Goal: Ask a question: Seek information or help from site administrators or community

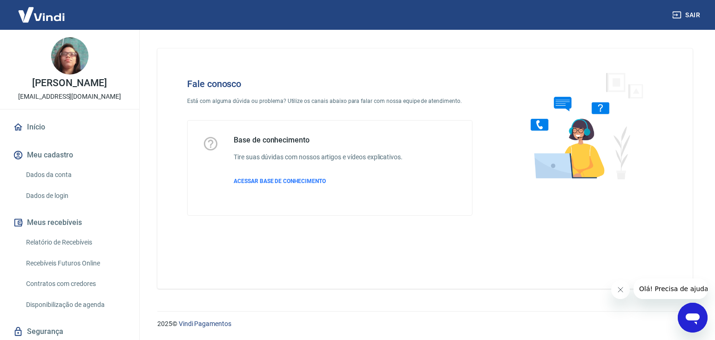
click at [684, 310] on icon "Abrir janela de mensagens" at bounding box center [692, 317] width 17 height 17
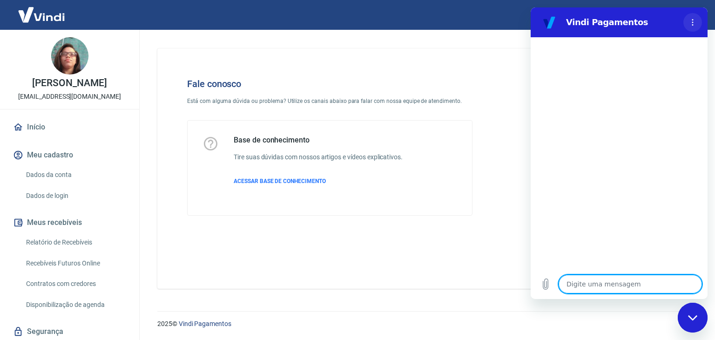
click at [691, 21] on icon "Menu de opções" at bounding box center [692, 22] width 7 height 7
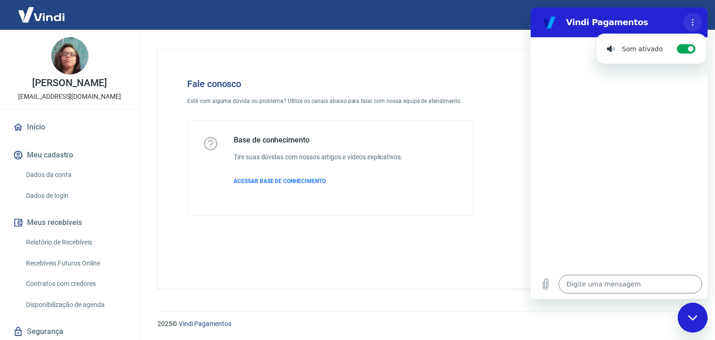
click at [691, 21] on icon "Menu de opções" at bounding box center [692, 22] width 7 height 7
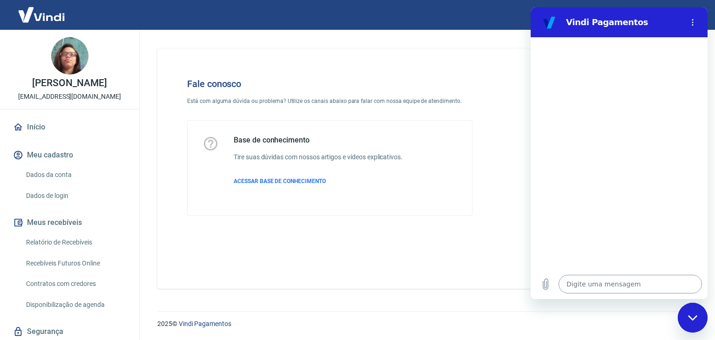
click at [592, 287] on textarea at bounding box center [629, 284] width 143 height 19
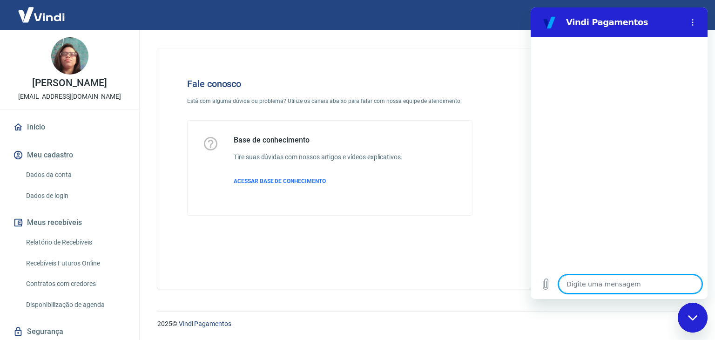
type textarea "O"
type textarea "x"
type textarea "Ol"
type textarea "x"
type textarea "Olá"
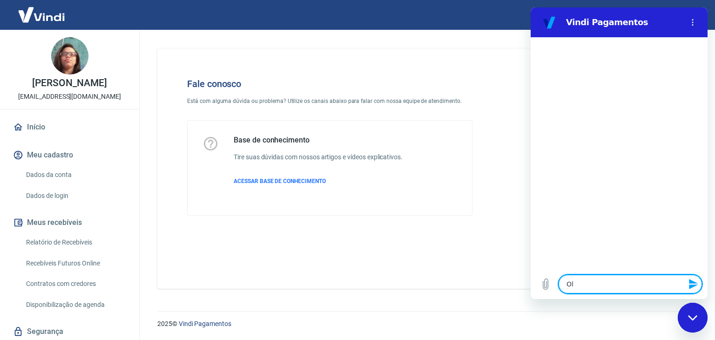
type textarea "x"
type textarea "Olá."
type textarea "x"
click at [592, 287] on textarea at bounding box center [629, 284] width 143 height 19
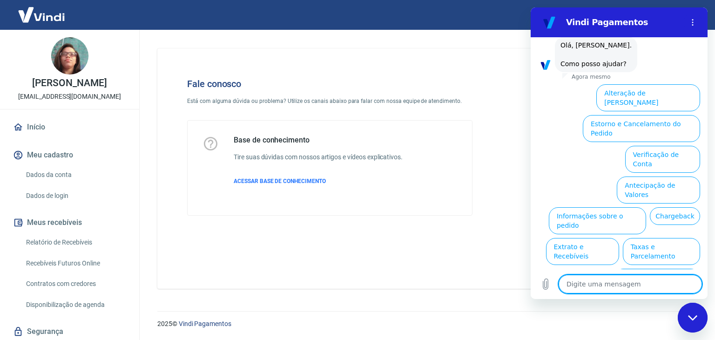
scroll to position [54, 0]
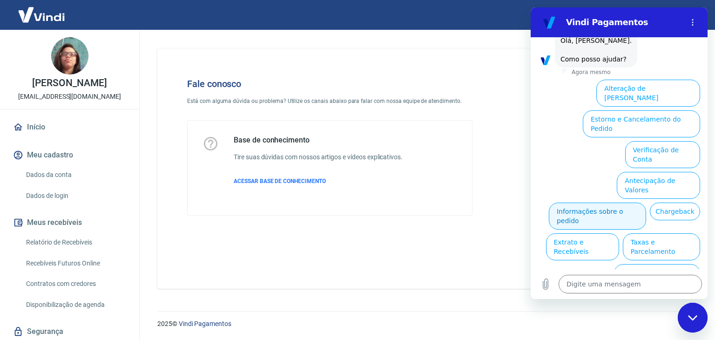
click at [620, 202] on button "Informações sobre o pedido" at bounding box center [597, 215] width 97 height 27
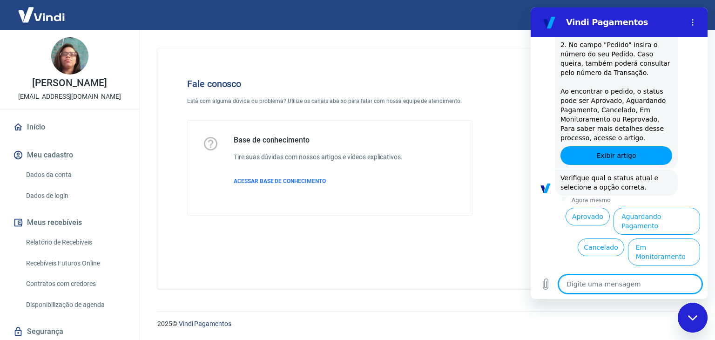
scroll to position [216, 0]
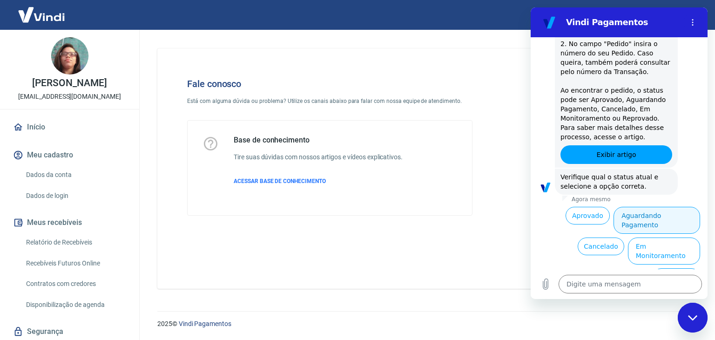
click at [673, 215] on button "Aguardando Pagamento" at bounding box center [656, 220] width 87 height 27
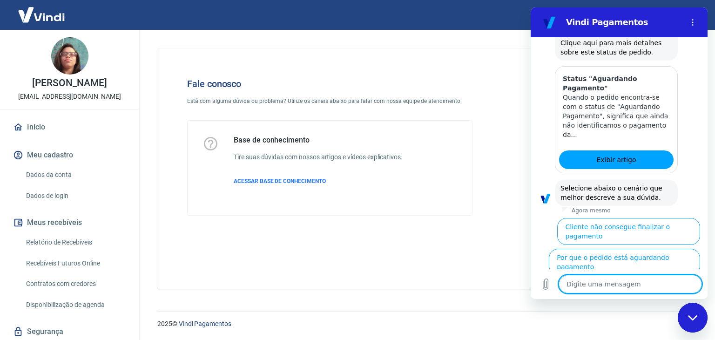
scroll to position [479, 0]
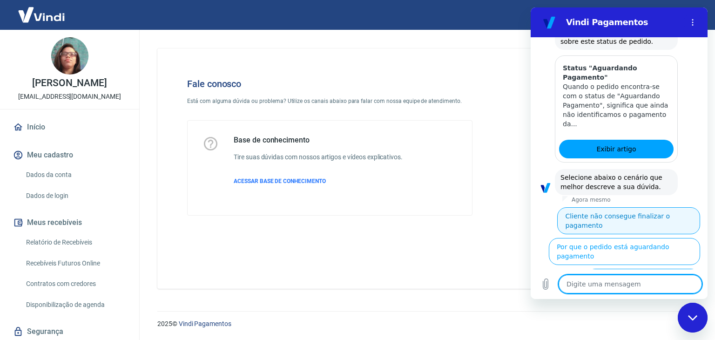
click at [655, 207] on button "Cliente não consegue finalizar o pagamento" at bounding box center [628, 220] width 143 height 27
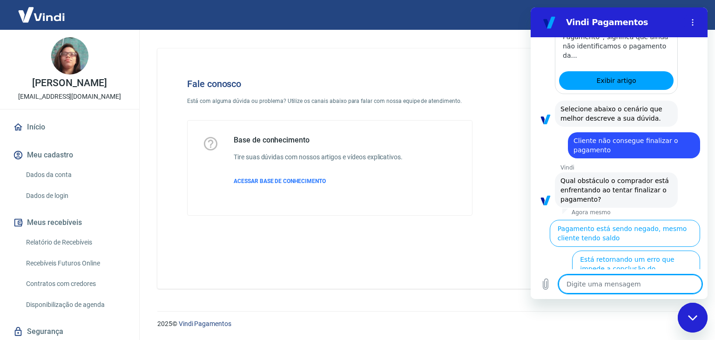
scroll to position [548, 0]
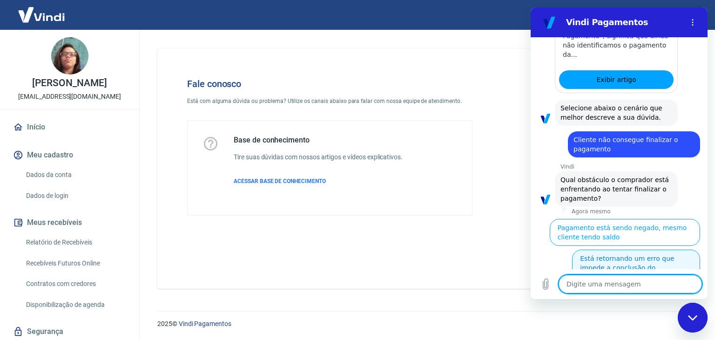
click at [655, 255] on button "Está retornando um erro que impede a conclusão do pagamento" at bounding box center [636, 267] width 128 height 36
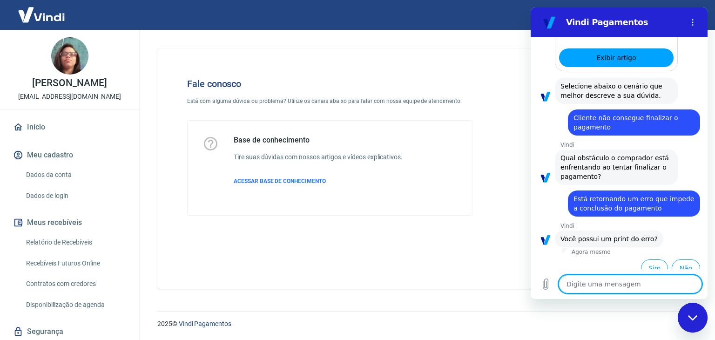
scroll to position [570, 0]
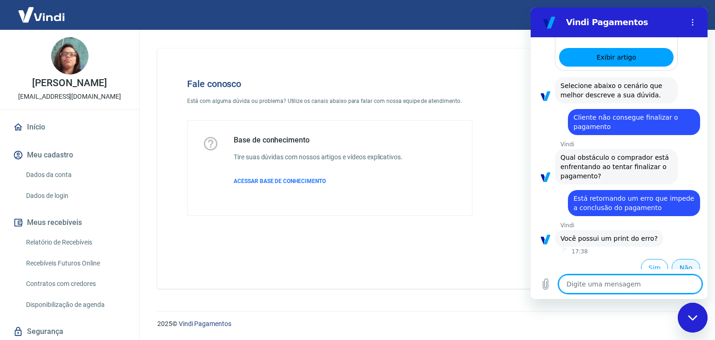
click at [679, 259] on button "Não" at bounding box center [685, 268] width 28 height 18
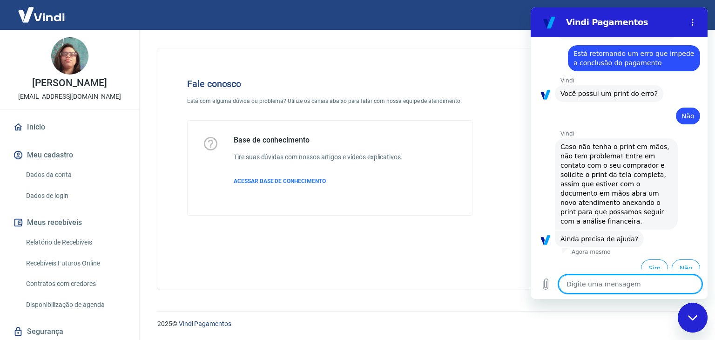
scroll to position [716, 0]
click at [650, 259] on button "Sim" at bounding box center [654, 268] width 27 height 18
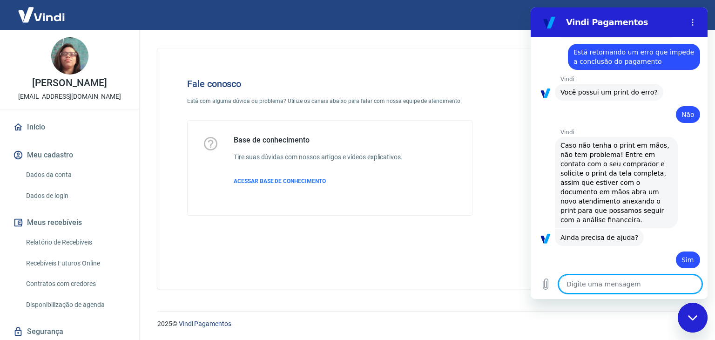
type textarea "x"
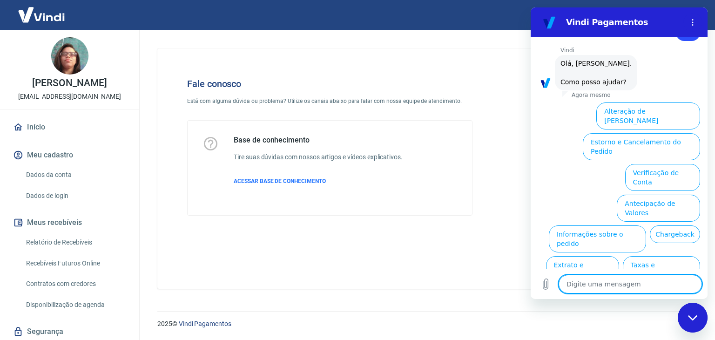
scroll to position [957, 0]
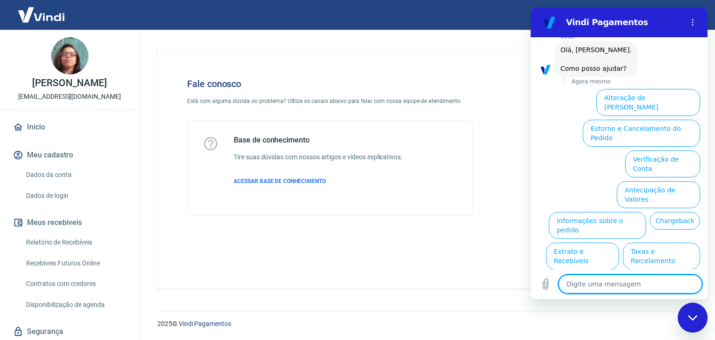
click at [643, 282] on textarea at bounding box center [629, 284] width 143 height 19
type textarea "A"
type textarea "x"
type textarea "At"
type textarea "x"
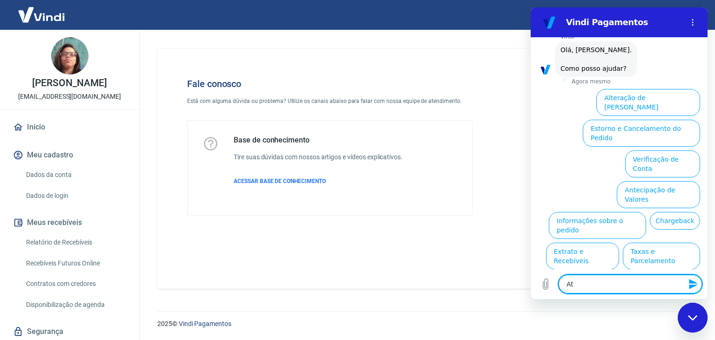
type textarea "Ate"
type textarea "x"
type textarea "Aten"
type textarea "x"
type textarea "Atend"
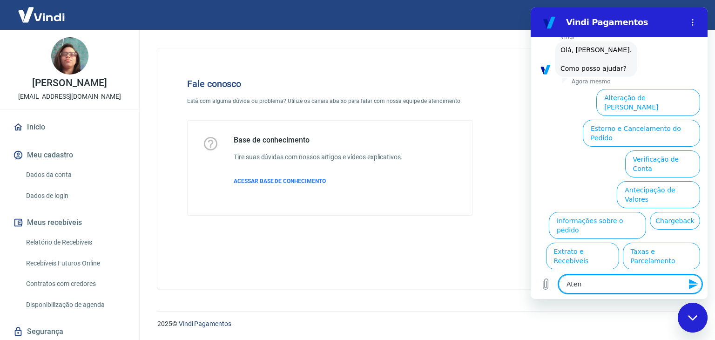
type textarea "x"
type textarea "Atendi"
type textarea "x"
type textarea "Atendim"
type textarea "x"
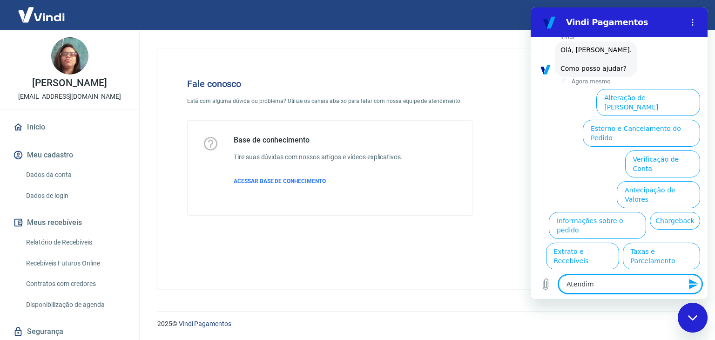
type textarea "Atendime"
type textarea "x"
type textarea "Atendimen"
type textarea "x"
type textarea "Atendiment"
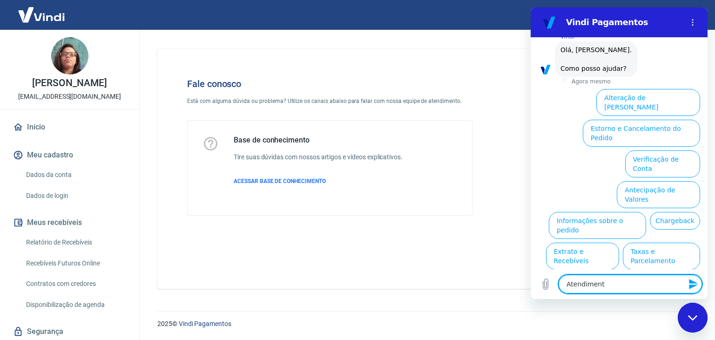
type textarea "x"
type textarea "Atendimento"
type textarea "x"
type textarea "Atendimento"
type textarea "x"
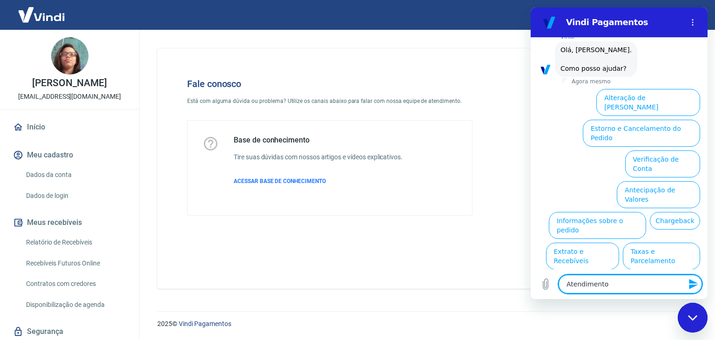
type textarea "Atendimento h"
type textarea "x"
type textarea "Atendimento hu"
type textarea "x"
type textarea "Atendimento hum"
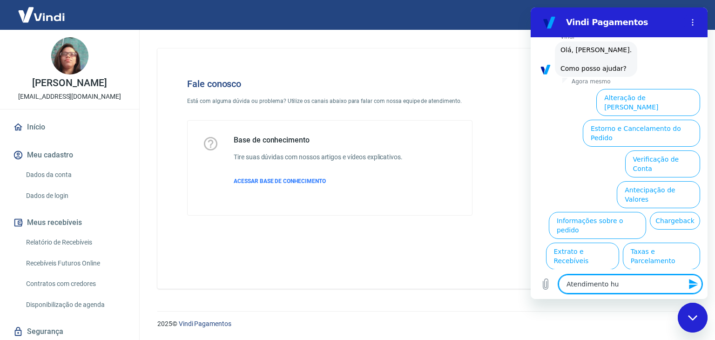
type textarea "x"
type textarea "Atendimento huma"
type textarea "x"
type textarea "Atendimento human"
type textarea "x"
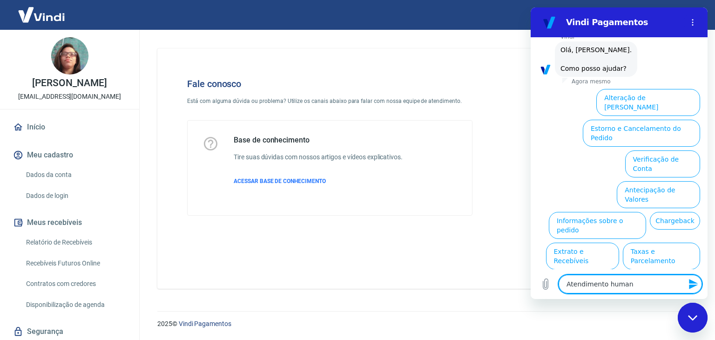
type textarea "Atendimento humano"
type textarea "x"
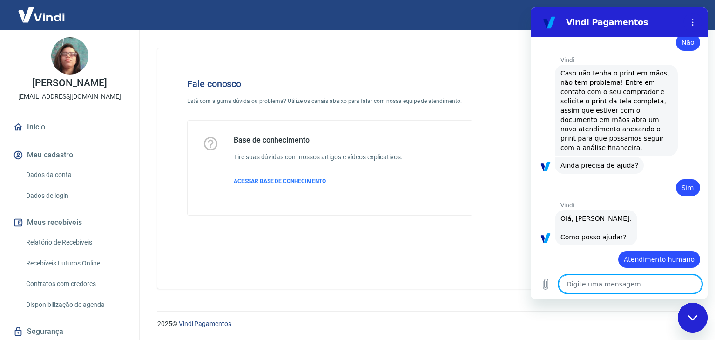
type textarea "x"
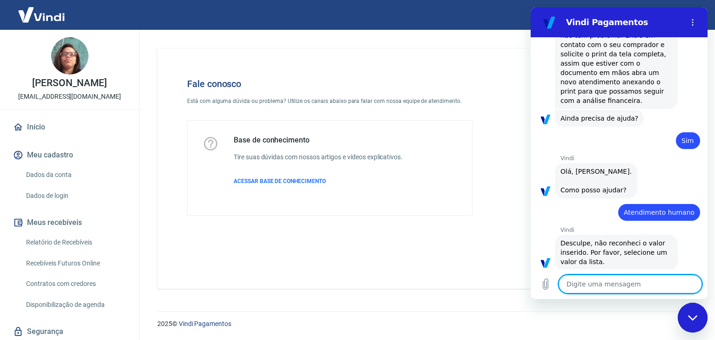
scroll to position [838, 0]
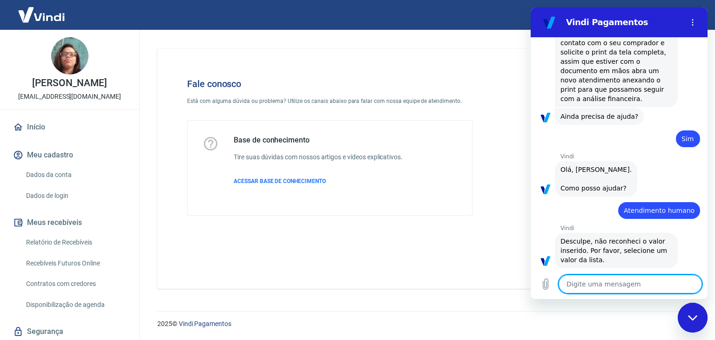
click at [663, 284] on textarea at bounding box center [629, 284] width 143 height 19
type textarea "f"
type textarea "x"
type textarea "fa"
type textarea "x"
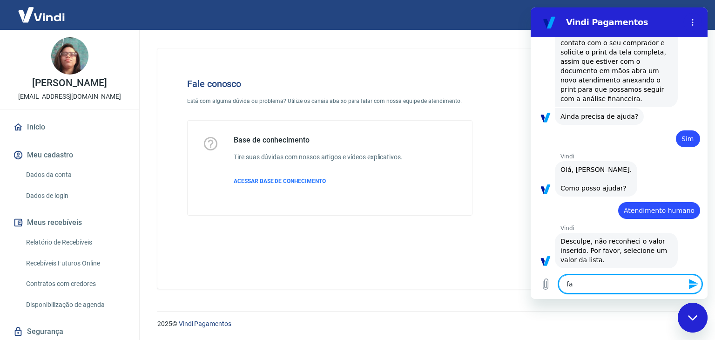
type textarea "fal"
type textarea "x"
type textarea "fala"
type textarea "x"
type textarea "falar"
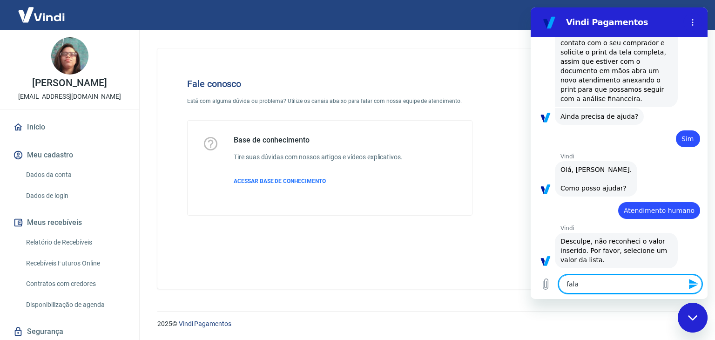
type textarea "x"
type textarea "falar"
type textarea "x"
type textarea "falar c"
type textarea "x"
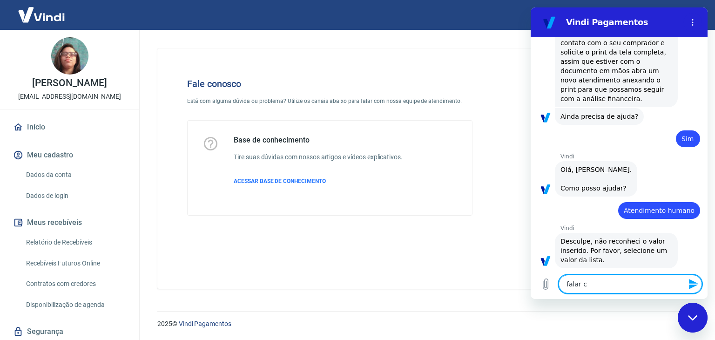
type textarea "falar co"
type textarea "x"
type textarea "falar com"
type textarea "x"
type textarea "falar com"
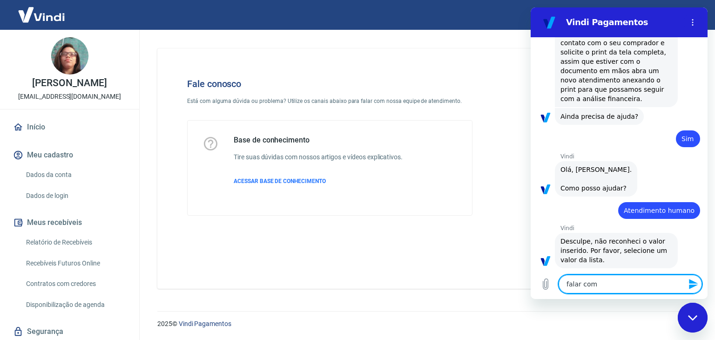
type textarea "x"
type textarea "falar com a"
type textarea "x"
type textarea "falar com at"
type textarea "x"
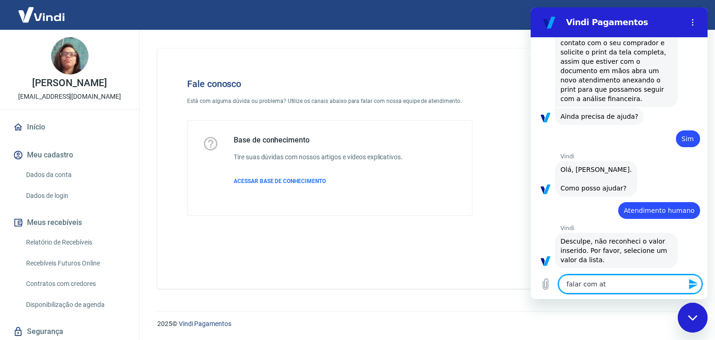
type textarea "falar com ate"
type textarea "x"
type textarea "falar com [GEOGRAPHIC_DATA]"
type textarea "x"
type textarea "falar com atend"
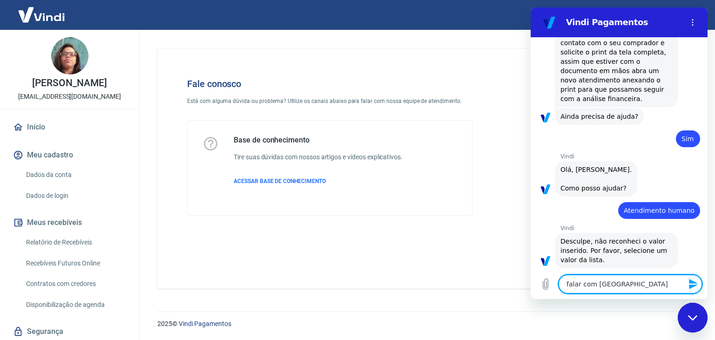
type textarea "x"
type textarea "falar com atende"
type textarea "x"
type textarea "falar com atenden"
type textarea "x"
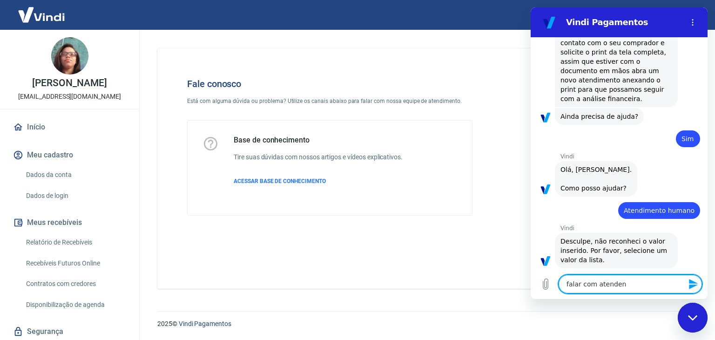
type textarea "falar com atendent"
type textarea "x"
type textarea "falar com atendente"
type textarea "x"
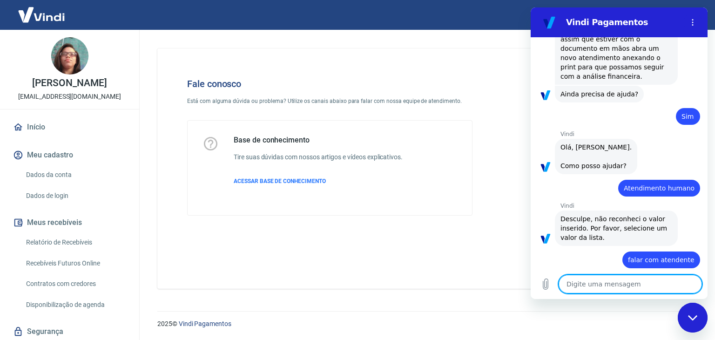
type textarea "x"
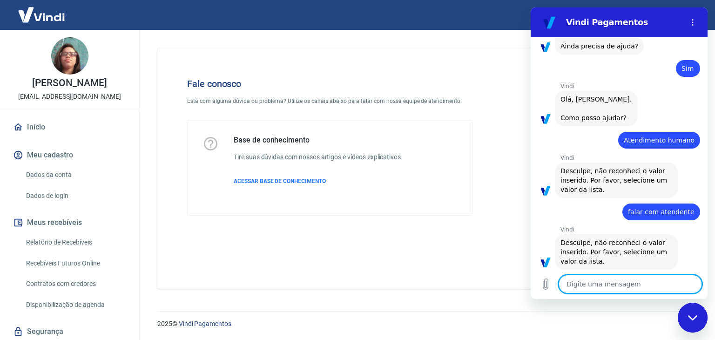
scroll to position [910, 0]
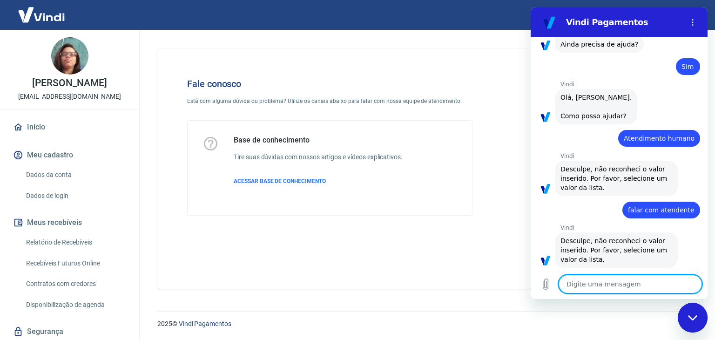
type textarea "a"
type textarea "x"
type textarea "at"
type textarea "x"
type textarea "ate"
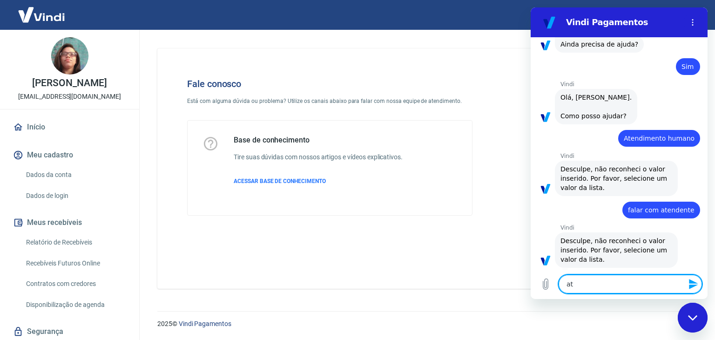
type textarea "x"
type textarea "aten"
type textarea "x"
type textarea "atend"
type textarea "x"
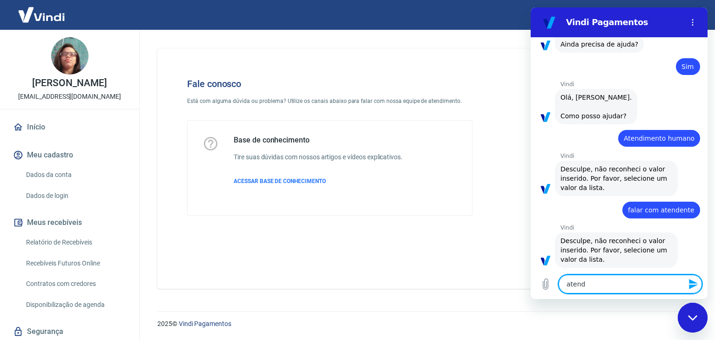
type textarea "atende"
type textarea "x"
type textarea "atenden"
type textarea "x"
type textarea "atendent"
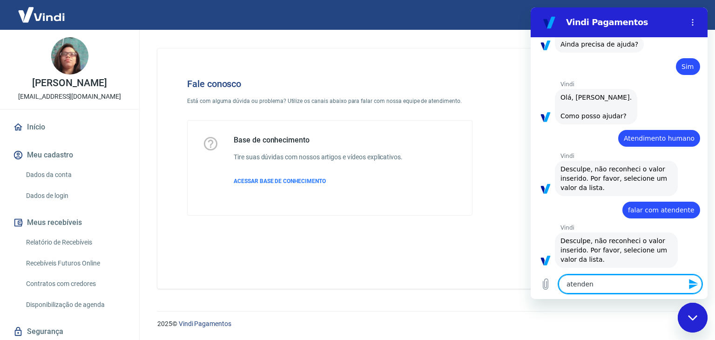
type textarea "x"
type textarea "atendente"
type textarea "x"
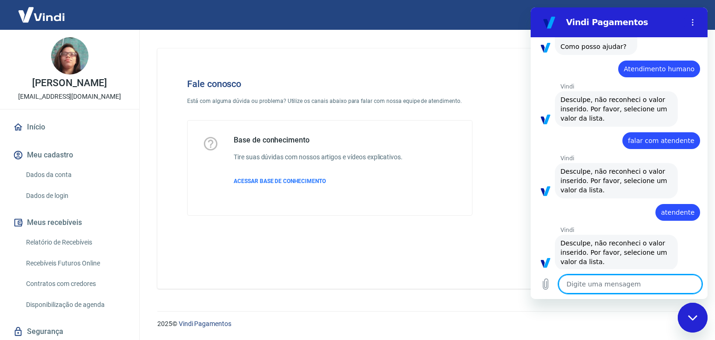
scroll to position [981, 0]
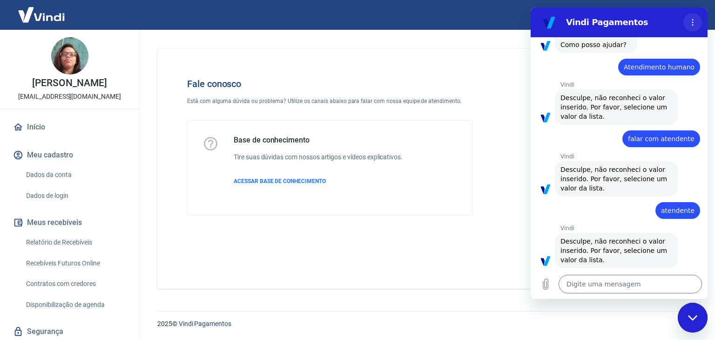
click at [692, 21] on icon "Menu de opções" at bounding box center [692, 22] width 7 height 7
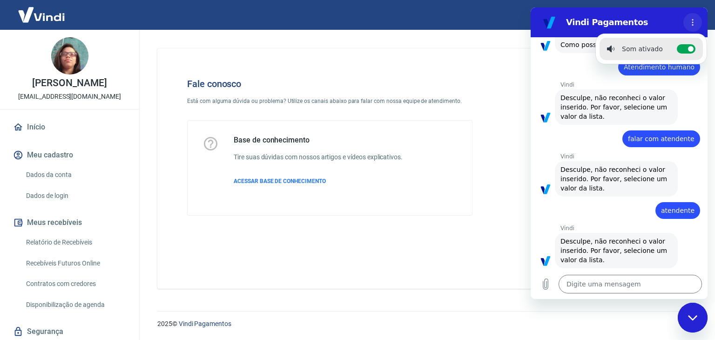
click at [692, 21] on icon "Menu de opções" at bounding box center [692, 22] width 7 height 7
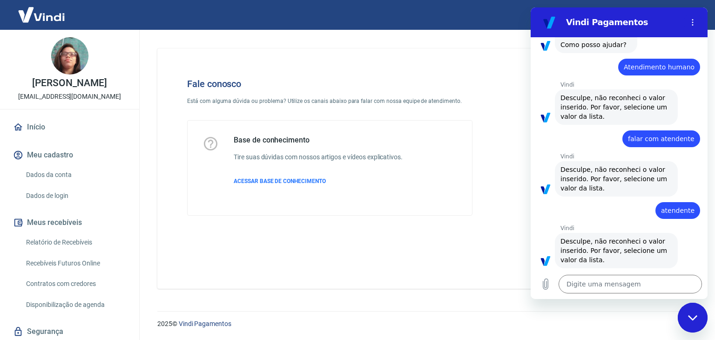
type textarea "x"
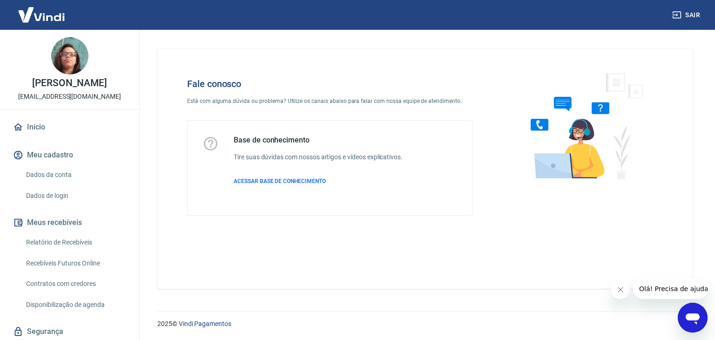
click at [694, 315] on icon "Abrir janela de mensagens" at bounding box center [692, 318] width 14 height 11
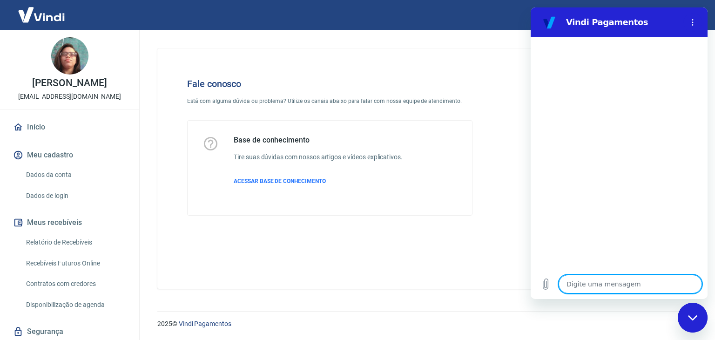
type textarea "o"
type textarea "x"
type textarea "ol"
type textarea "x"
type textarea "ola"
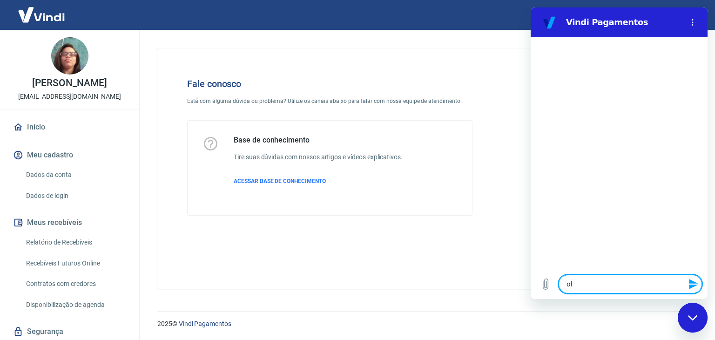
type textarea "x"
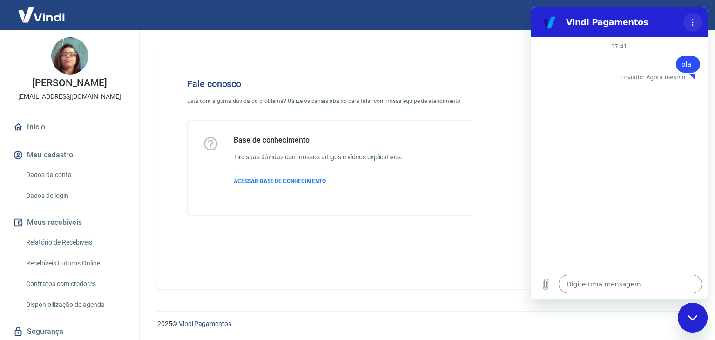
click at [689, 23] on icon "Menu de opções" at bounding box center [692, 22] width 7 height 7
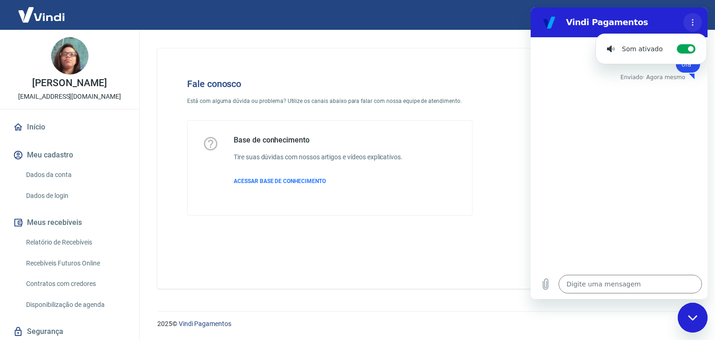
click at [689, 23] on icon "Menu de opções" at bounding box center [692, 22] width 7 height 7
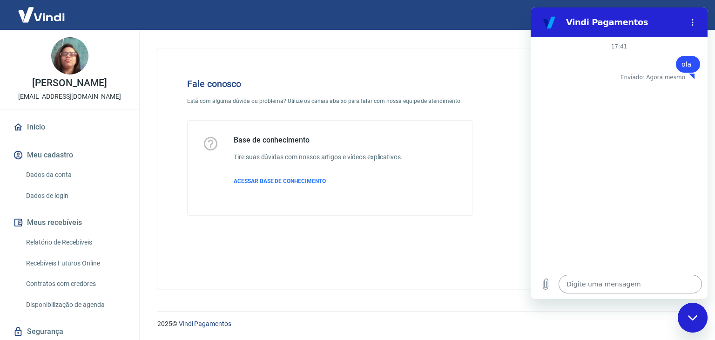
click at [607, 283] on textarea at bounding box center [629, 284] width 143 height 19
type textarea "x"
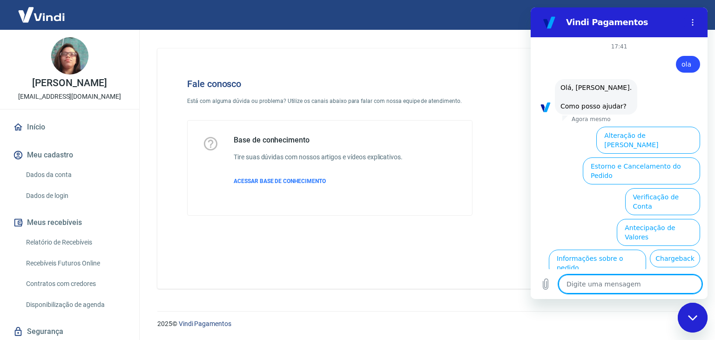
scroll to position [47, 0]
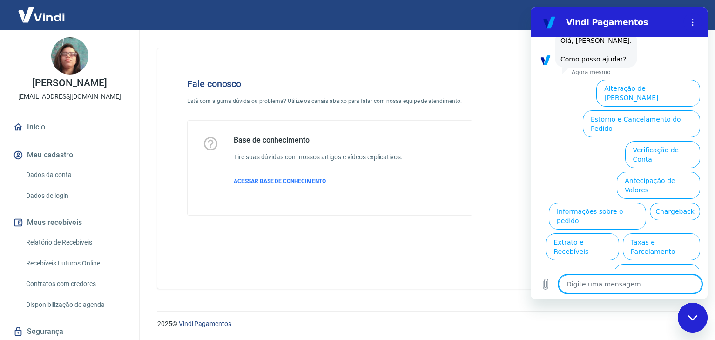
type textarea "a"
type textarea "x"
type textarea "at"
type textarea "x"
type textarea "ate"
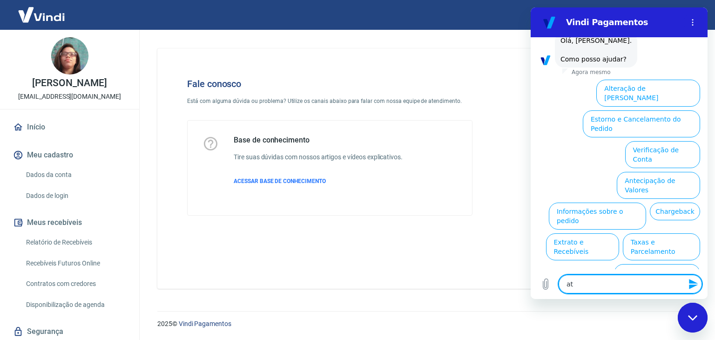
type textarea "x"
type textarea "aten"
type textarea "x"
type textarea "atend"
type textarea "x"
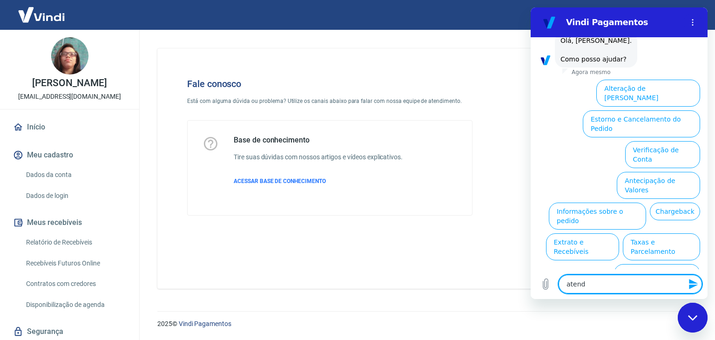
type textarea "atendi"
type textarea "x"
type textarea "atendim"
type textarea "x"
type textarea "atendime"
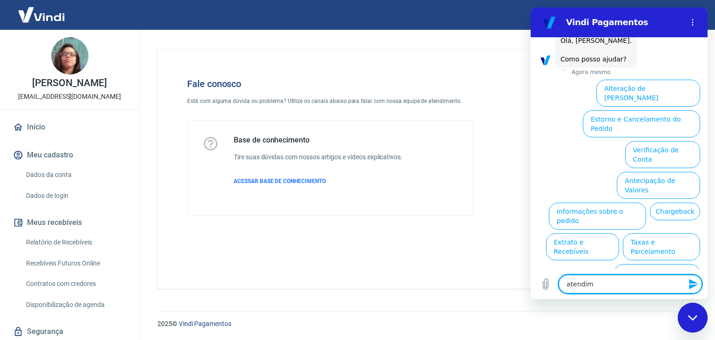
type textarea "x"
type textarea "atendimen"
type textarea "x"
type textarea "atendiment"
type textarea "x"
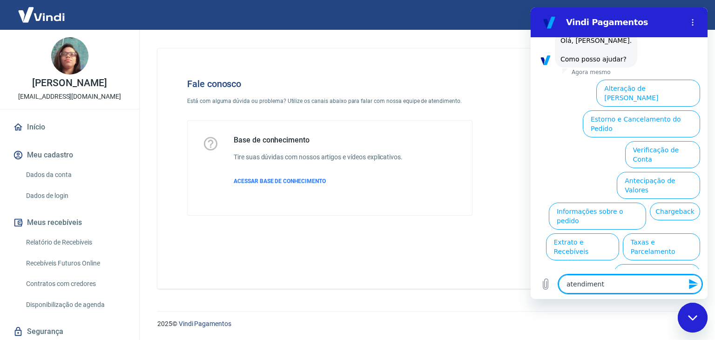
type textarea "atendimento"
type textarea "x"
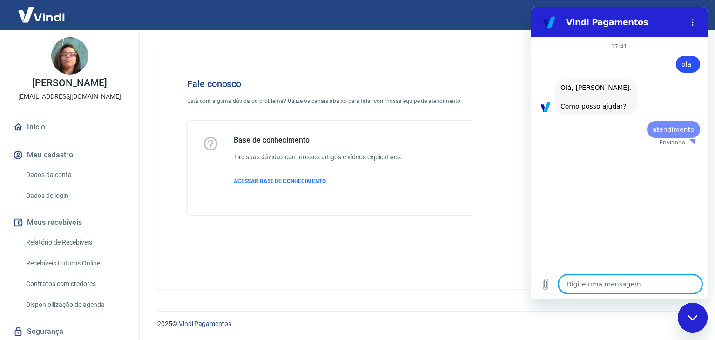
scroll to position [0, 0]
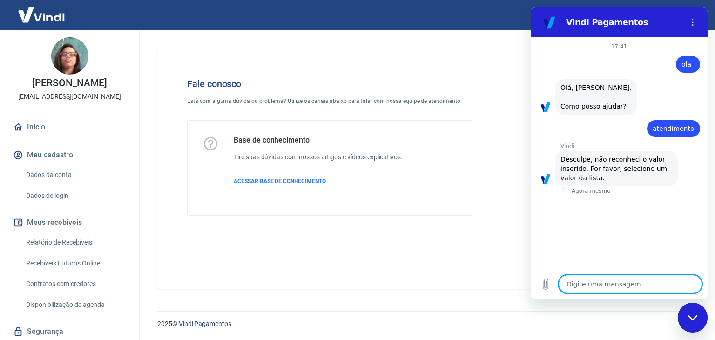
click at [639, 285] on textarea at bounding box center [629, 284] width 143 height 19
type textarea "x"
click at [632, 288] on textarea at bounding box center [629, 284] width 143 height 19
type textarea "c"
type textarea "x"
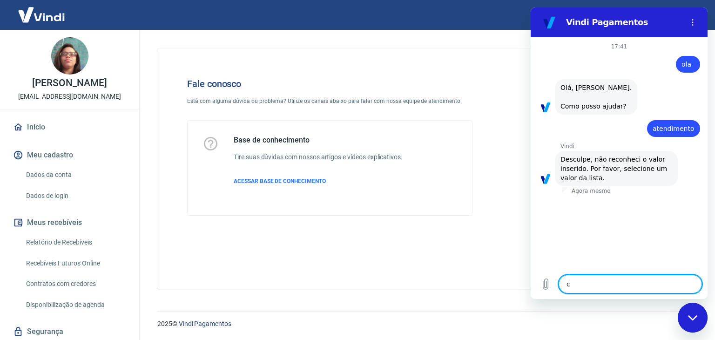
type textarea "ch"
type textarea "x"
type textarea "c"
type textarea "x"
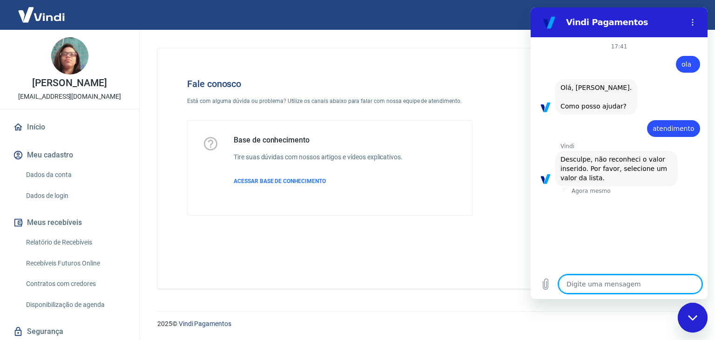
type textarea "c"
type textarea "x"
type textarea "ch"
type textarea "x"
type textarea "cha"
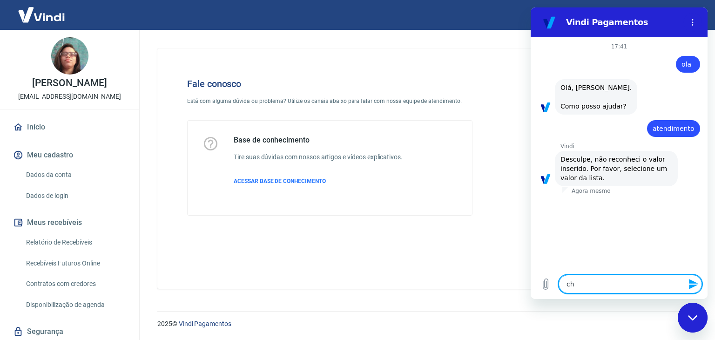
type textarea "x"
type textarea "chat"
type textarea "x"
type textarea "chatb"
type textarea "x"
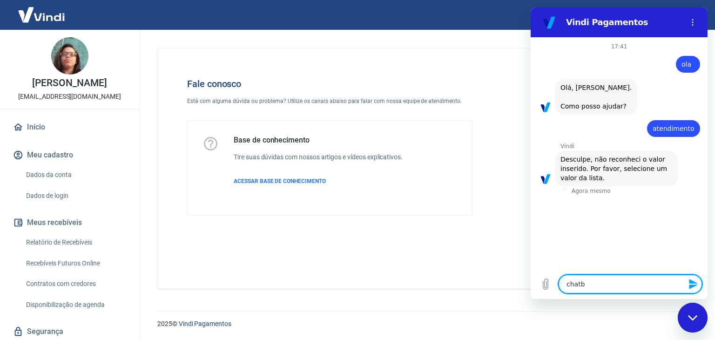
type textarea "chatbo"
type textarea "x"
type textarea "chatbot"
type textarea "x"
type textarea "chatbo"
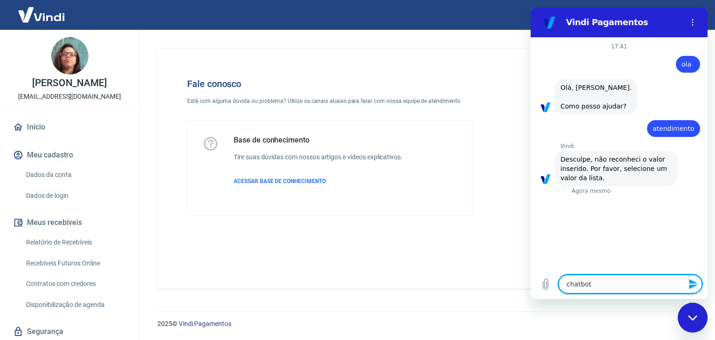
type textarea "x"
type textarea "chatb"
type textarea "x"
type textarea "chat"
type textarea "x"
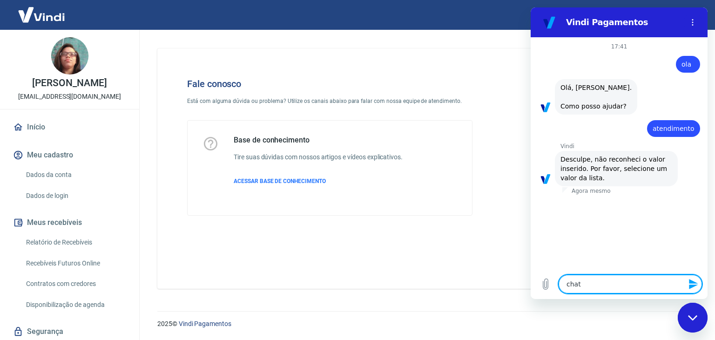
type textarea "cha"
type textarea "x"
type textarea "ch"
type textarea "x"
type textarea "c"
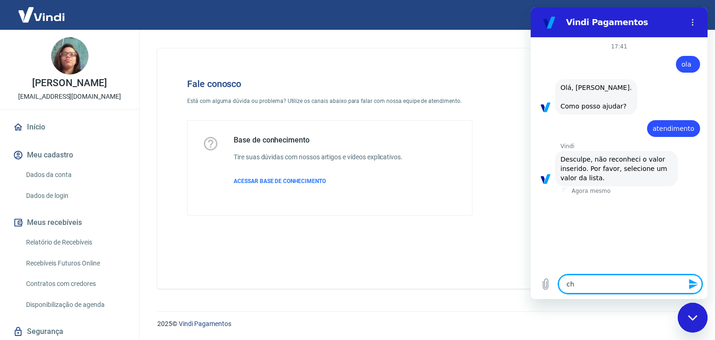
type textarea "x"
type textarea "a"
type textarea "x"
type textarea "at"
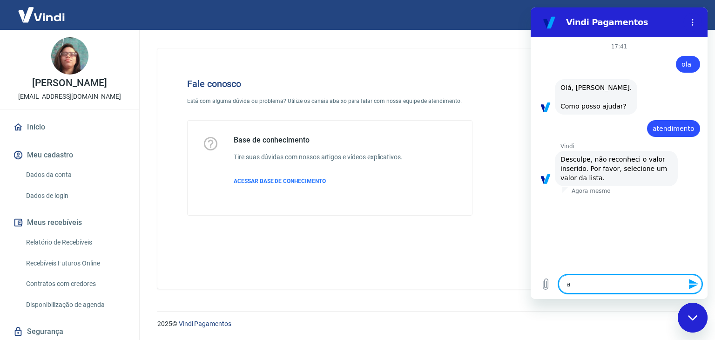
type textarea "x"
type textarea "ate"
type textarea "x"
type textarea "aten"
type textarea "x"
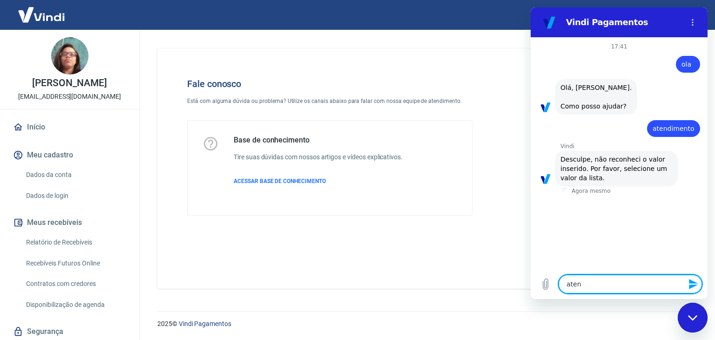
type textarea "atend"
type textarea "x"
type textarea "atendi"
type textarea "x"
type textarea "atendim"
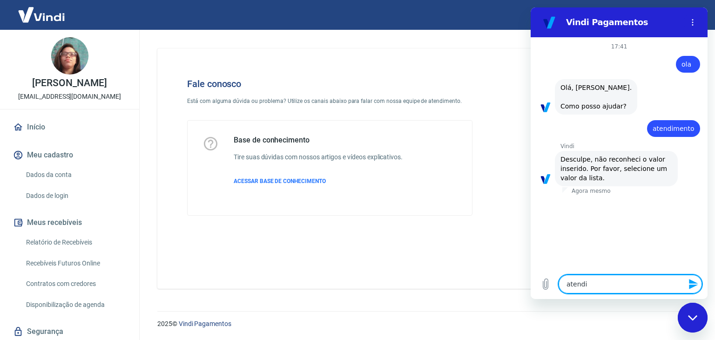
type textarea "x"
type textarea "atendime"
type textarea "x"
type textarea "atendimen"
type textarea "x"
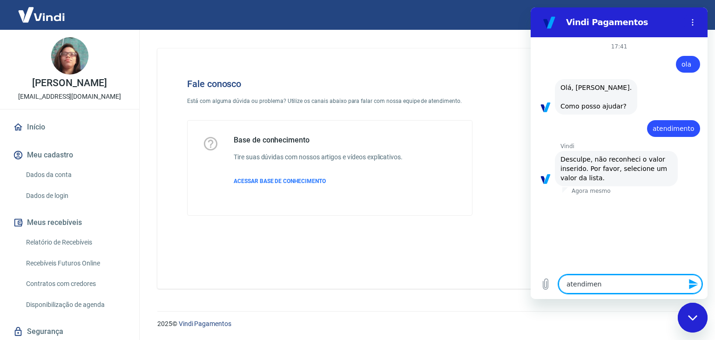
type textarea "atendiment"
type textarea "x"
type textarea "atendimento"
type textarea "x"
type textarea "atendimento"
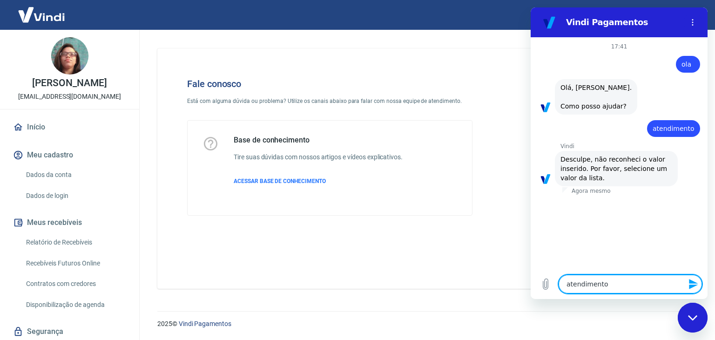
type textarea "x"
type textarea "atendimento h"
type textarea "x"
type textarea "atendimento hu"
type textarea "x"
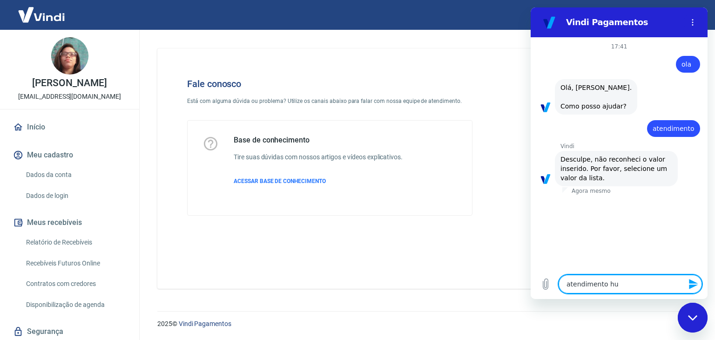
type textarea "atendimento hum"
type textarea "x"
type textarea "atendimento huma"
type textarea "x"
type textarea "atendimento human"
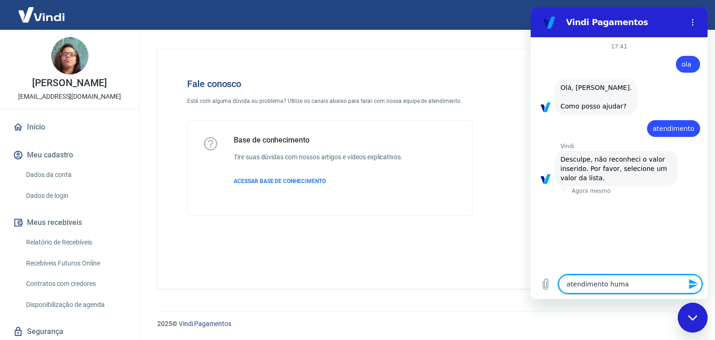
type textarea "x"
type textarea "atendimento humani"
type textarea "x"
type textarea "atendimento humaniz"
type textarea "x"
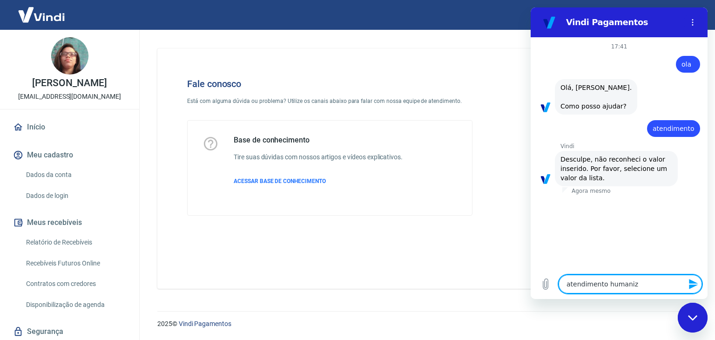
type textarea "atendimento humaniza"
type textarea "x"
type textarea "atendimento humanizad"
type textarea "x"
type textarea "atendimento humanizado"
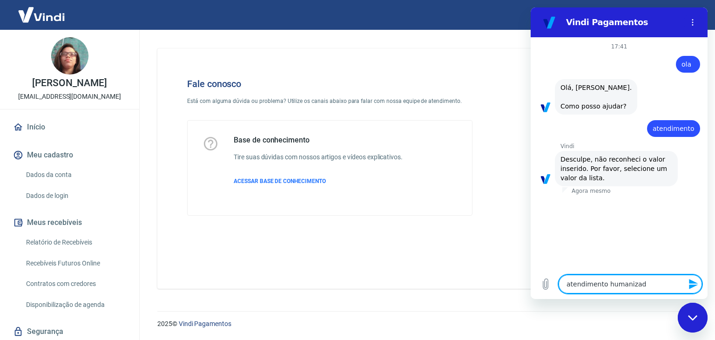
type textarea "x"
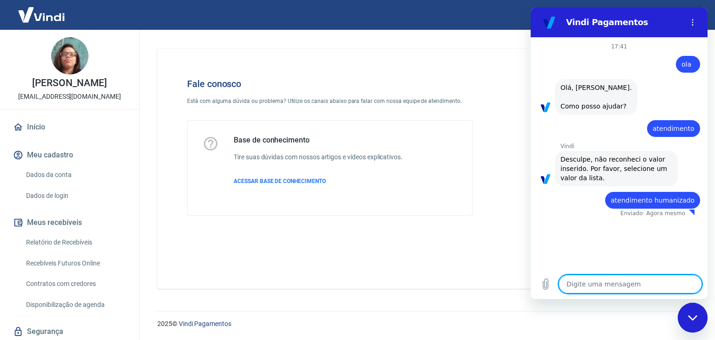
type textarea "x"
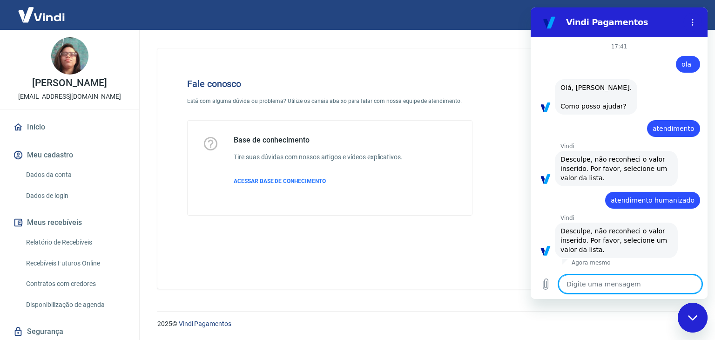
click at [643, 287] on textarea at bounding box center [629, 284] width 143 height 19
type textarea "f"
type textarea "x"
type textarea "fa"
type textarea "x"
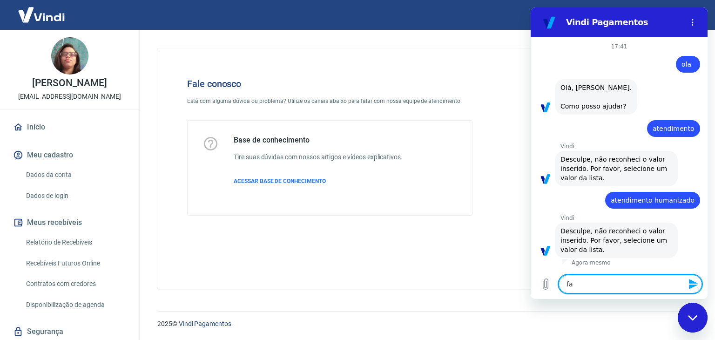
type textarea "fal"
type textarea "x"
type textarea "fala"
type textarea "x"
type textarea "falar"
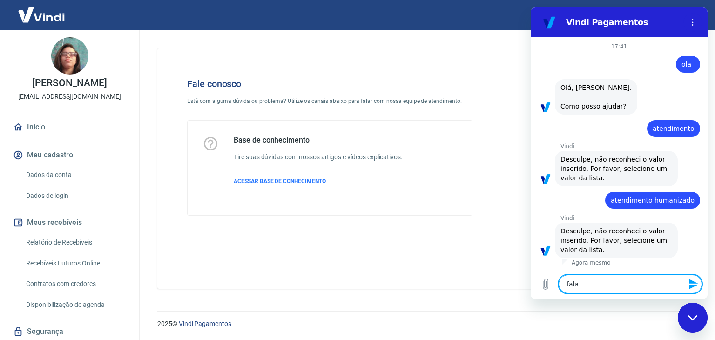
type textarea "x"
type textarea "falar"
type textarea "x"
type textarea "falar c"
type textarea "x"
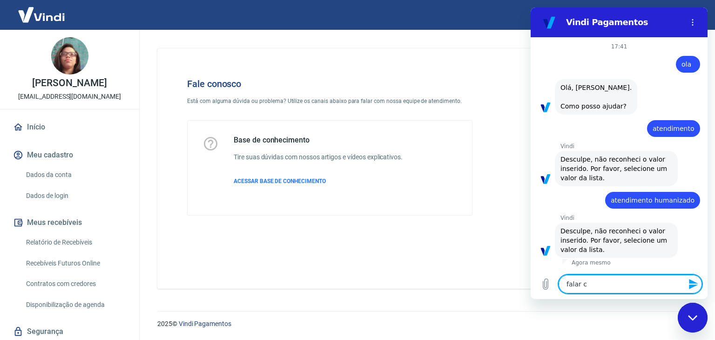
type textarea "falar co"
type textarea "x"
type textarea "falar com"
type textarea "x"
type textarea "falar com"
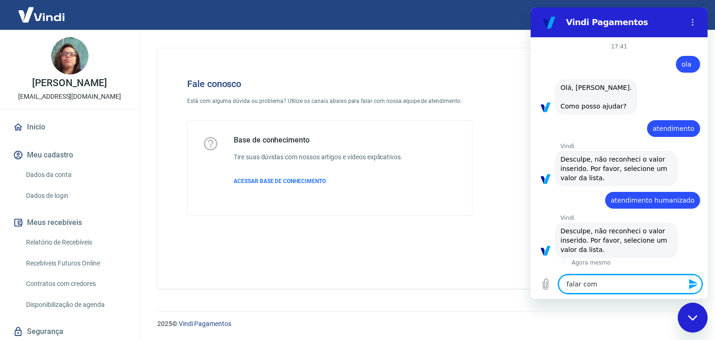
type textarea "x"
type textarea "falar com a"
type textarea "x"
type textarea "falar com at"
type textarea "x"
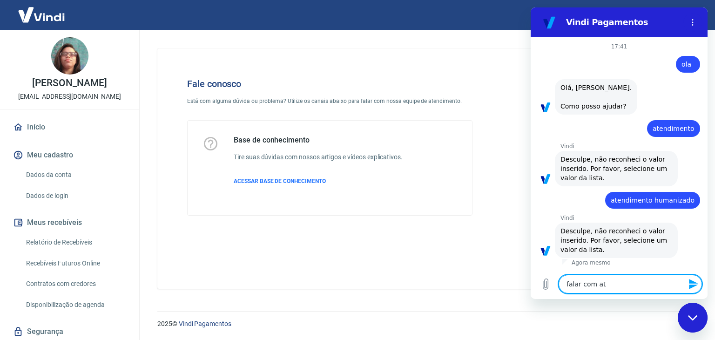
type textarea "falar com ate"
type textarea "x"
type textarea "falar com [GEOGRAPHIC_DATA]"
type textarea "x"
type textarea "falar com atend"
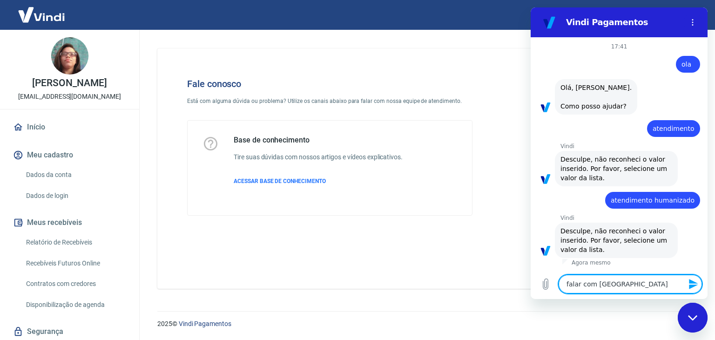
type textarea "x"
type textarea "falar com atende"
type textarea "x"
type textarea "falar com atenden"
type textarea "x"
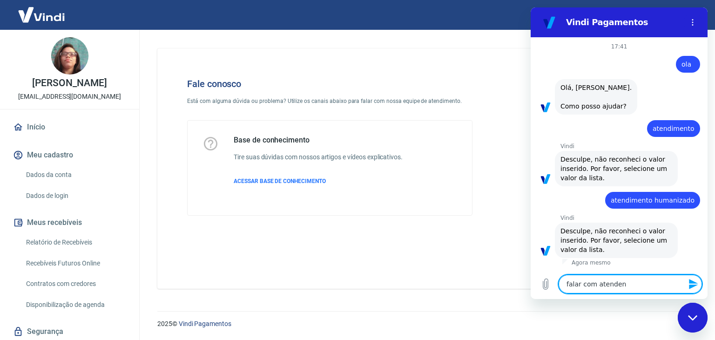
type textarea "falar com atendent"
type textarea "x"
type textarea "falar com atendente"
type textarea "x"
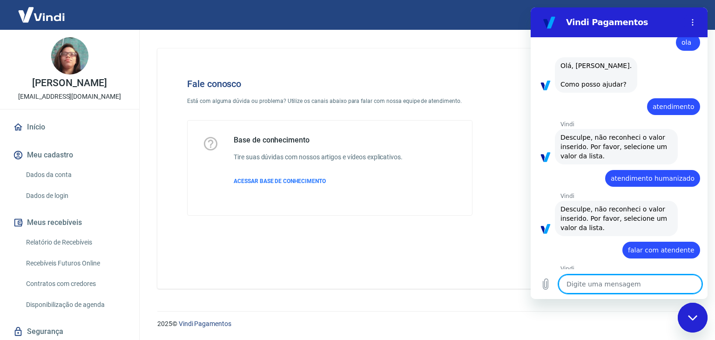
type textarea "x"
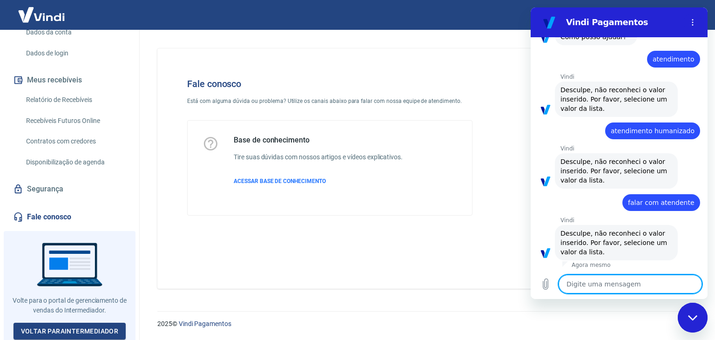
scroll to position [71, 0]
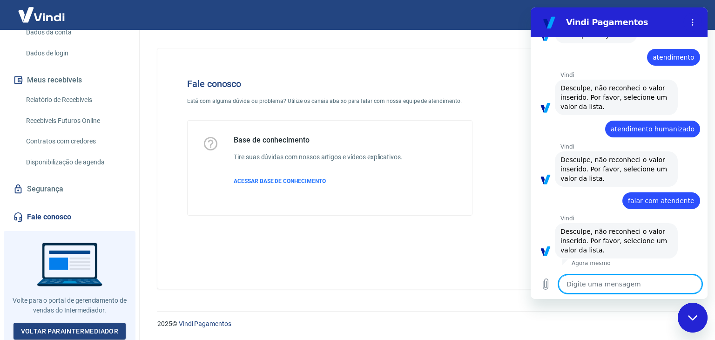
click at [40, 216] on link "Fale conosco" at bounding box center [69, 217] width 117 height 20
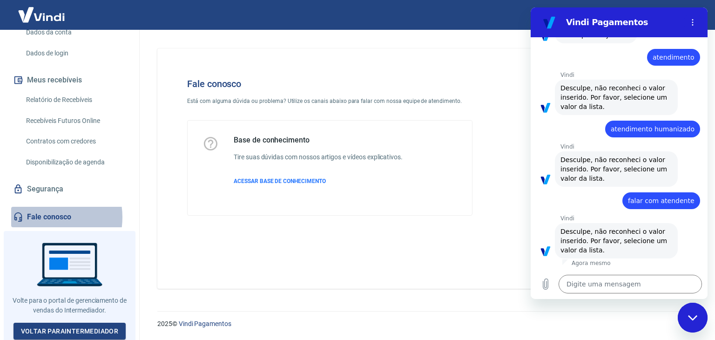
click at [40, 216] on link "Fale conosco" at bounding box center [69, 217] width 117 height 20
click at [646, 281] on textarea at bounding box center [629, 284] width 143 height 19
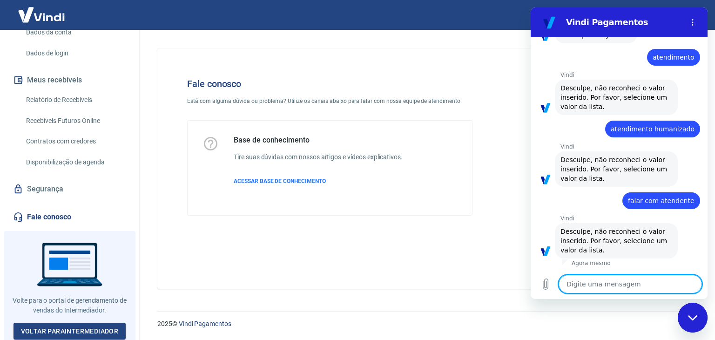
type textarea "l"
type textarea "x"
type textarea "li"
type textarea "x"
type textarea "lis"
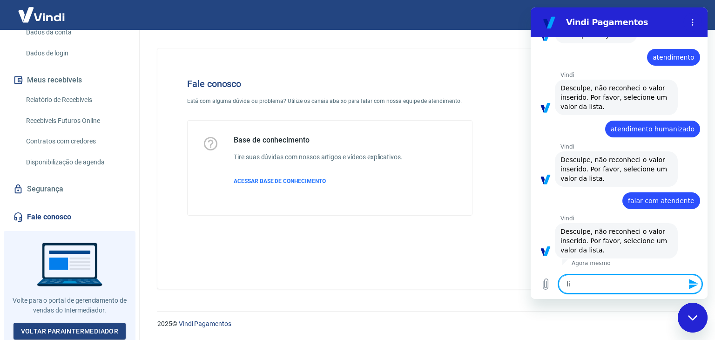
type textarea "x"
type textarea "list"
type textarea "x"
type textarea "lista"
type textarea "x"
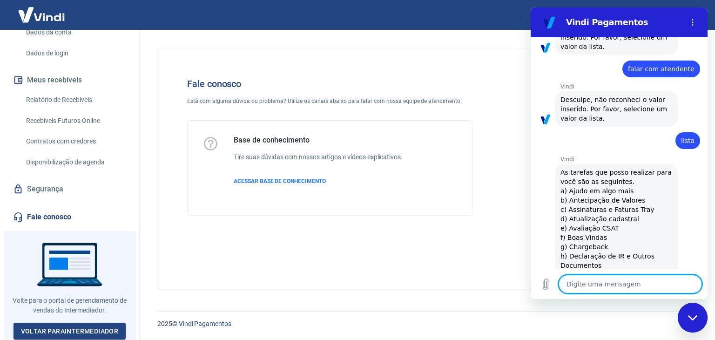
type textarea "x"
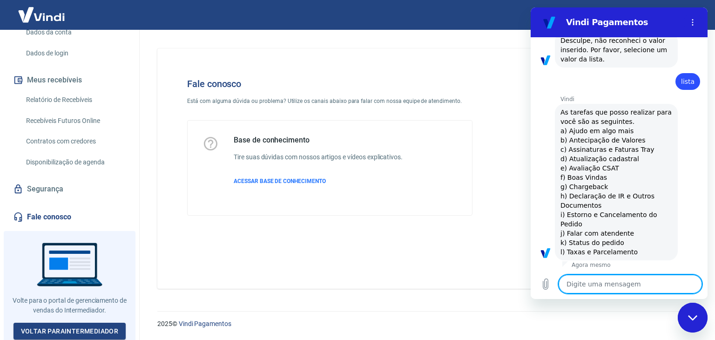
scroll to position [264, 0]
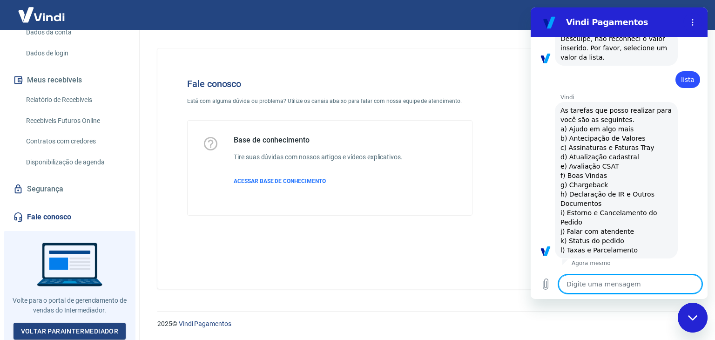
type textarea "j"
type textarea "x"
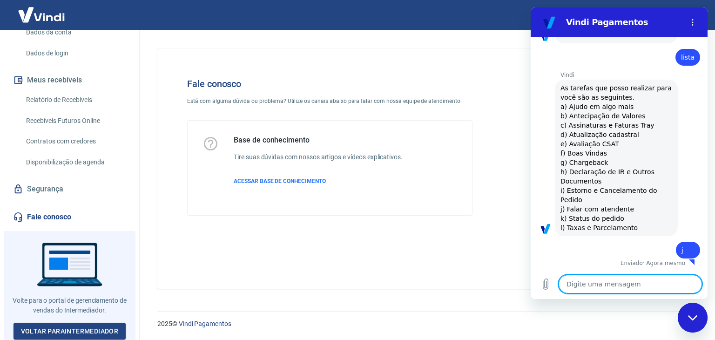
type textarea "x"
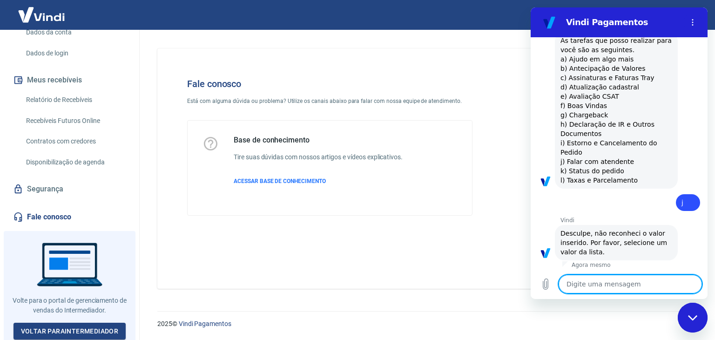
scroll to position [335, 0]
type textarea "f"
type textarea "x"
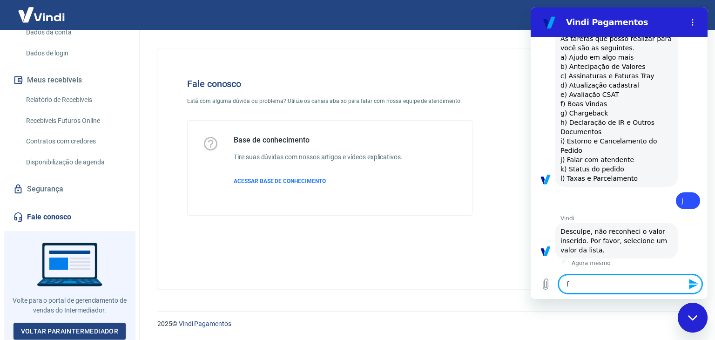
type textarea "fa"
type textarea "x"
type textarea "fal"
type textarea "x"
type textarea "fala"
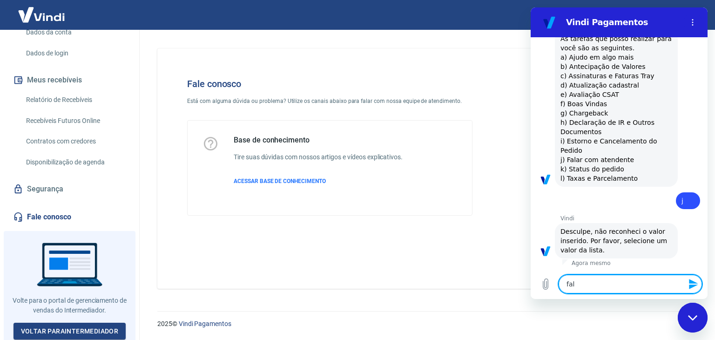
type textarea "x"
type textarea "falar"
type textarea "x"
type textarea "falar"
type textarea "x"
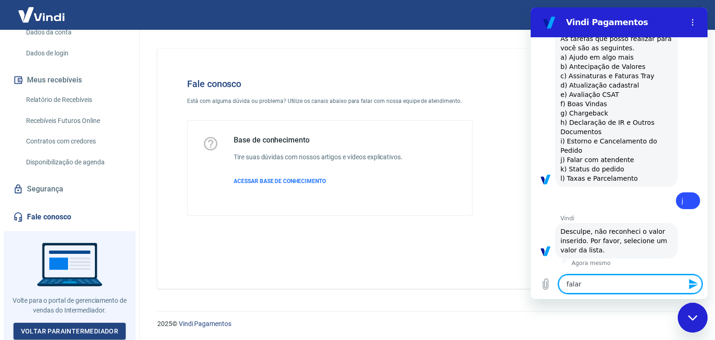
type textarea "falar c"
type textarea "x"
type textarea "falar co"
type textarea "x"
type textarea "falar com"
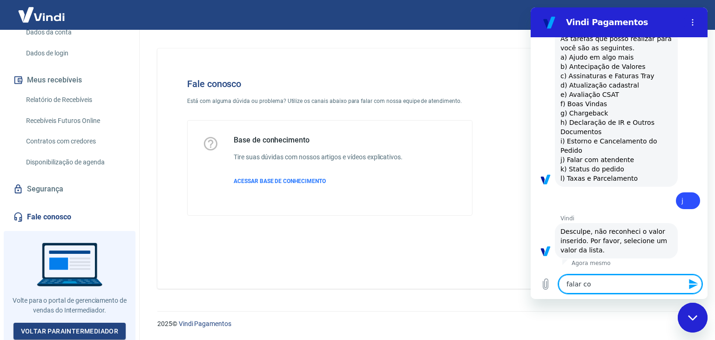
type textarea "x"
type textarea "falar com"
type textarea "x"
type textarea "falar com a"
type textarea "x"
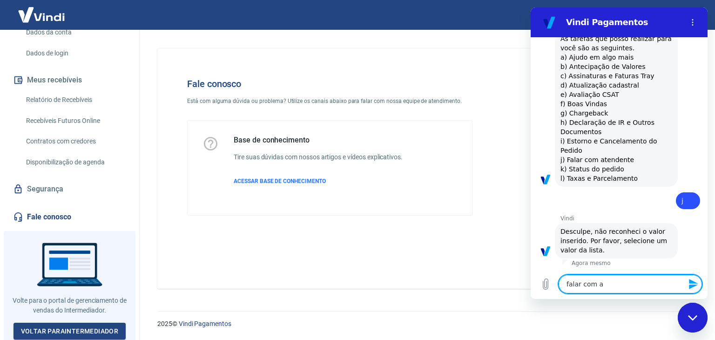
type textarea "falar com at"
type textarea "x"
type textarea "falar com ate"
type textarea "x"
type textarea "falar com [GEOGRAPHIC_DATA]"
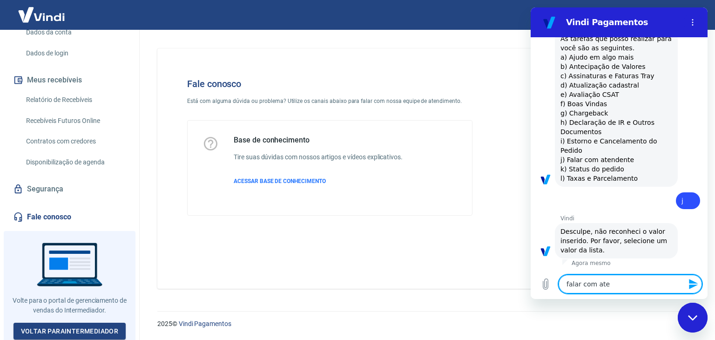
type textarea "x"
type textarea "falar com atend"
type textarea "x"
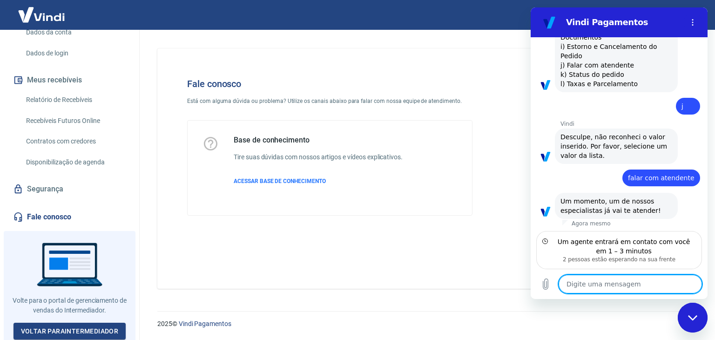
scroll to position [432, 0]
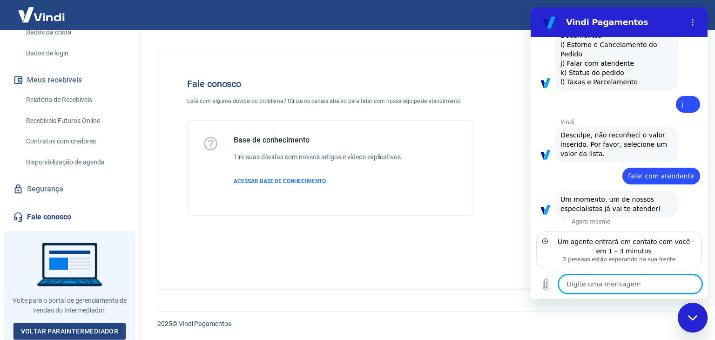
click at [648, 284] on textarea at bounding box center [629, 284] width 143 height 19
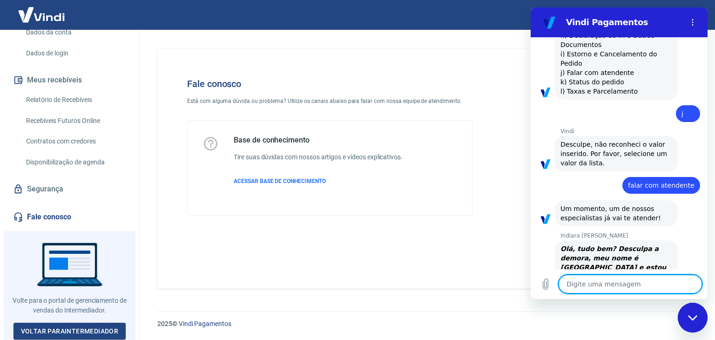
scroll to position [449, 0]
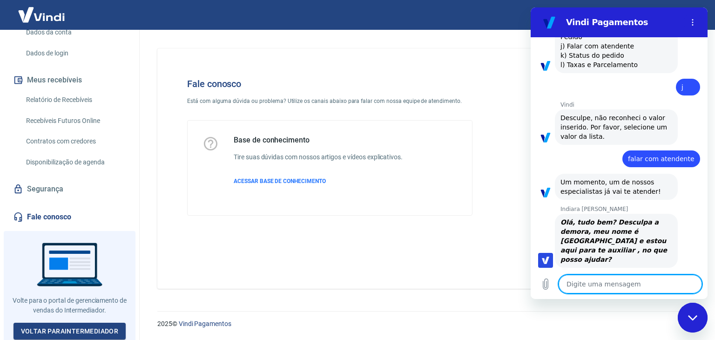
click at [637, 285] on textarea at bounding box center [629, 284] width 143 height 19
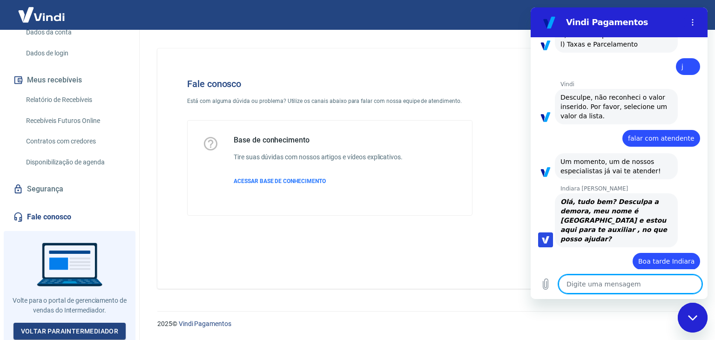
scroll to position [471, 0]
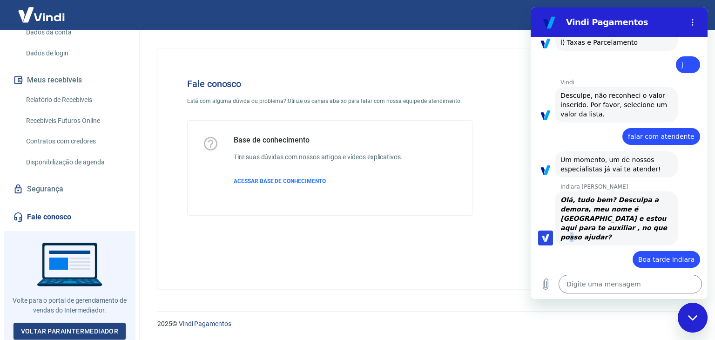
drag, startPoint x: 619, startPoint y: 228, endPoint x: 611, endPoint y: 227, distance: 7.9
click at [611, 227] on div "Olá, tudo bem? Desculpa a demora, meu nome é [GEOGRAPHIC_DATA] e estou aqui par…" at bounding box center [616, 218] width 112 height 47
copy strong "?"
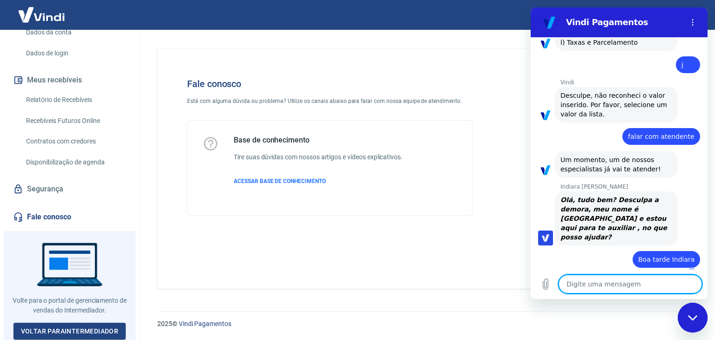
click at [620, 288] on textarea at bounding box center [629, 284] width 143 height 19
paste textarea "?"
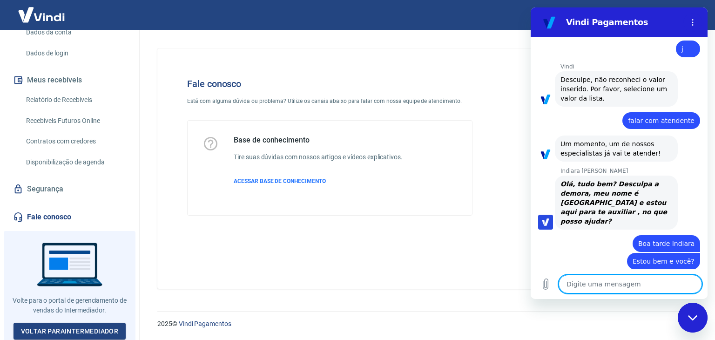
scroll to position [489, 0]
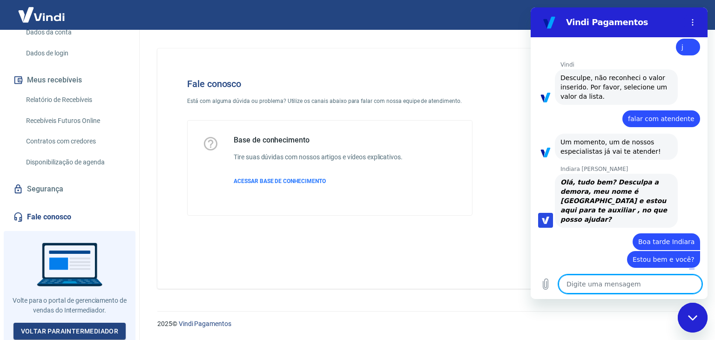
click at [640, 284] on textarea at bounding box center [629, 284] width 143 height 19
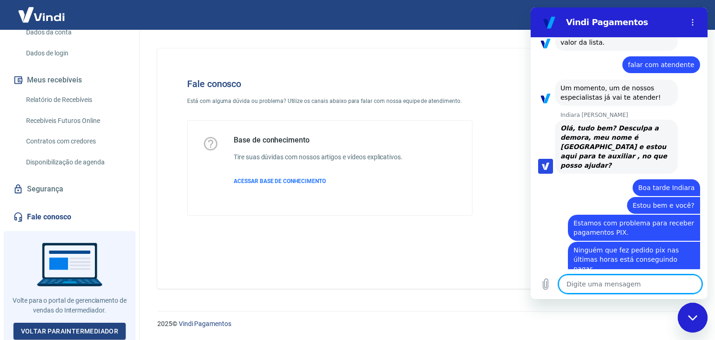
scroll to position [574, 0]
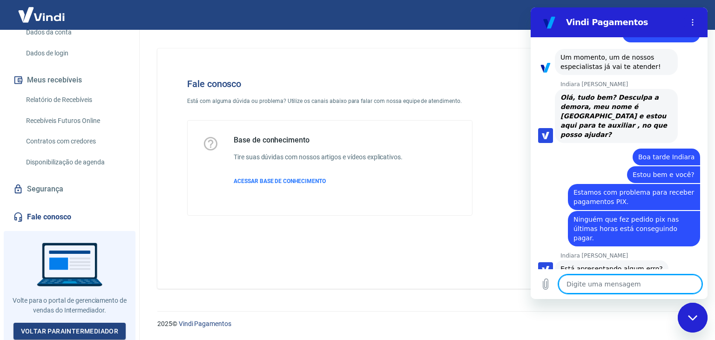
click at [612, 282] on textarea at bounding box center [629, 284] width 143 height 19
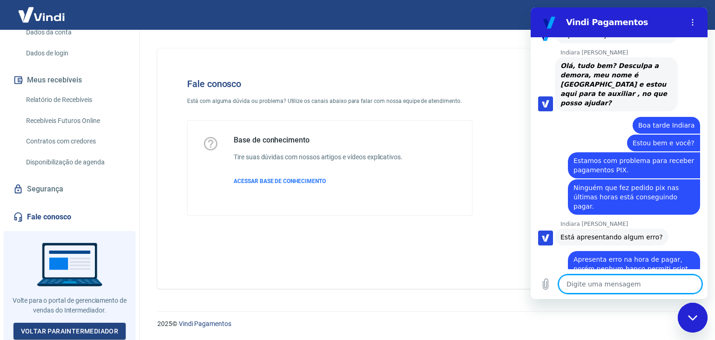
scroll to position [645, 0]
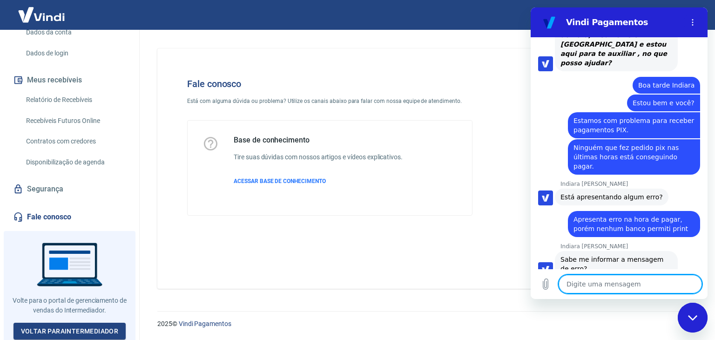
click at [584, 285] on textarea at bounding box center [629, 284] width 143 height 19
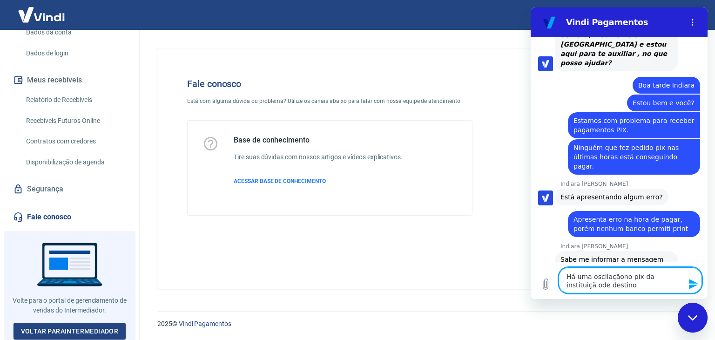
click at [569, 285] on textarea "Há uma oscilaçãono pix da instituiçã ode destino" at bounding box center [629, 280] width 143 height 26
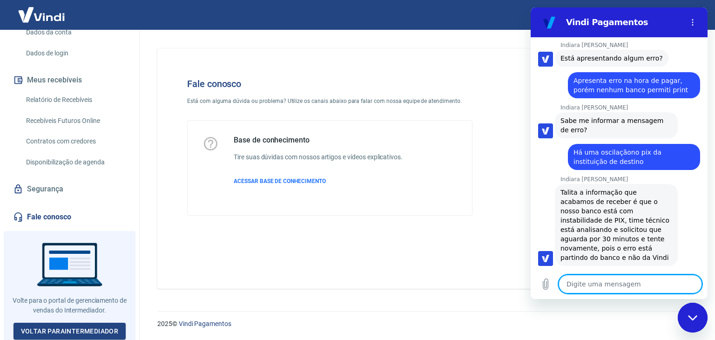
scroll to position [786, 0]
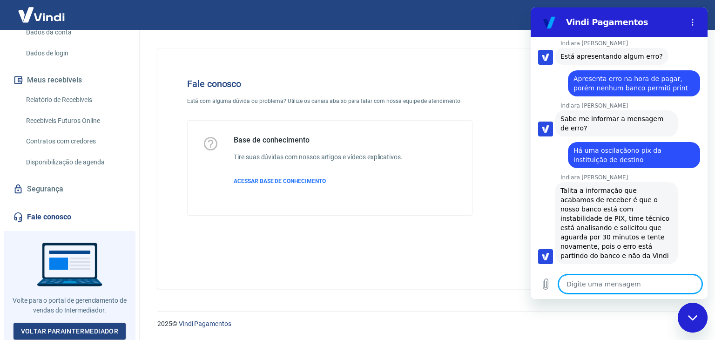
click at [627, 285] on textarea at bounding box center [629, 284] width 143 height 19
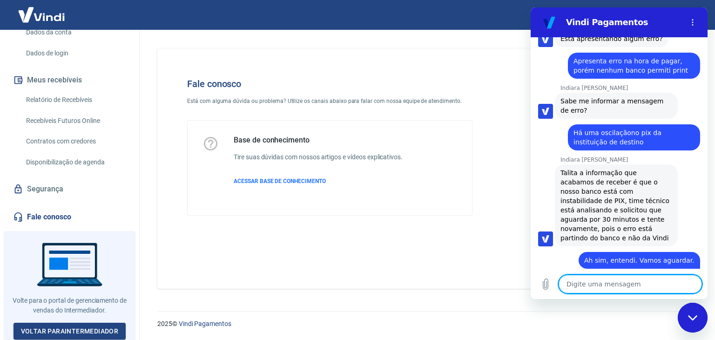
scroll to position [886, 0]
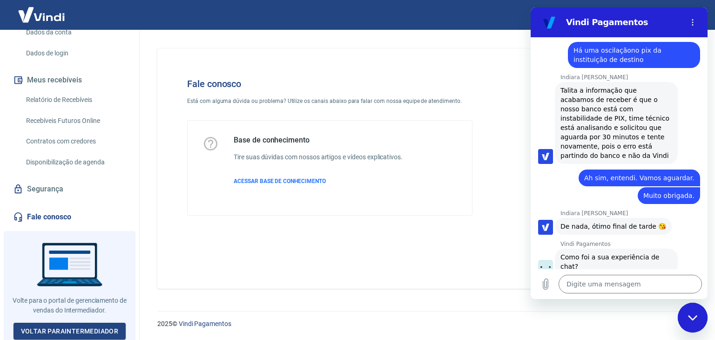
click at [635, 287] on button "Boa 👍" at bounding box center [636, 300] width 38 height 27
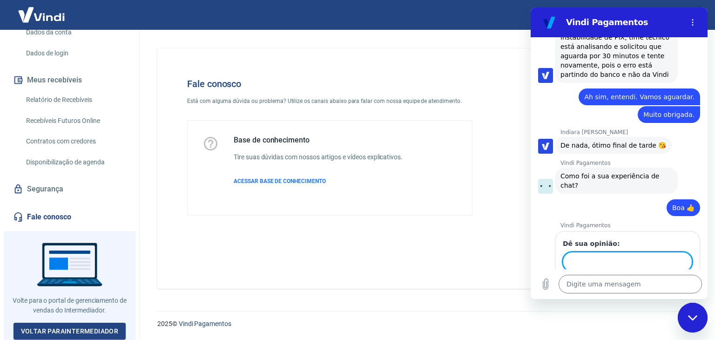
scroll to position [966, 0]
